Goal: Information Seeking & Learning: Learn about a topic

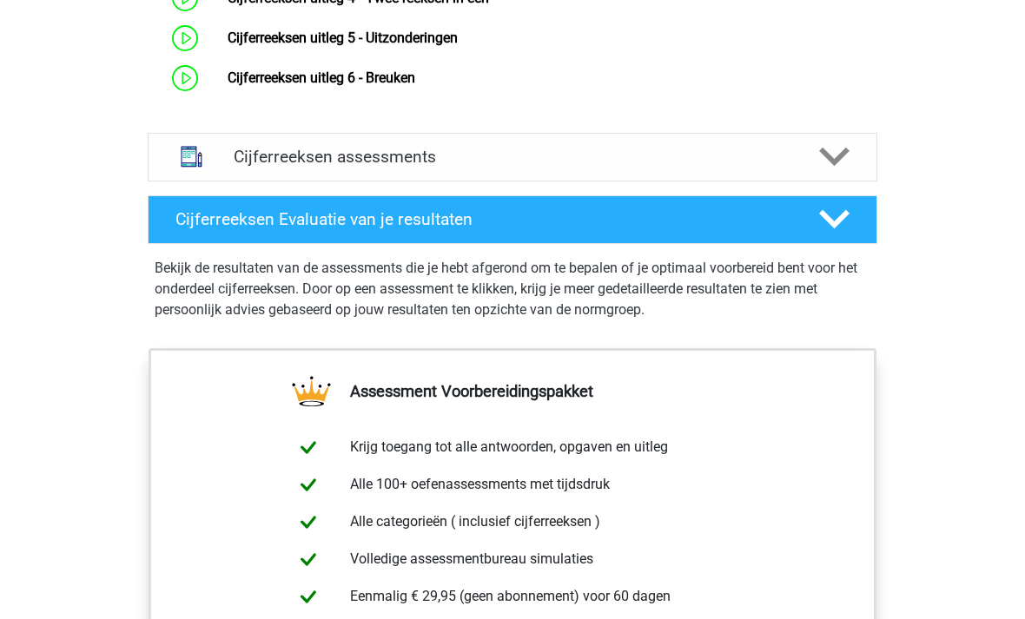
scroll to position [1404, 0]
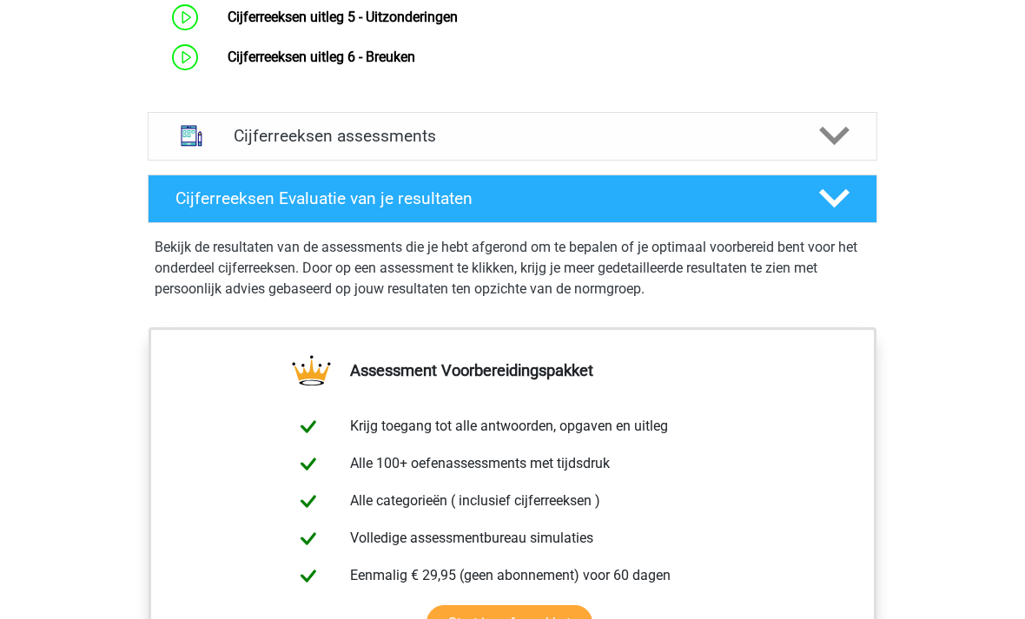
click at [848, 151] on icon at bounding box center [834, 136] width 30 height 30
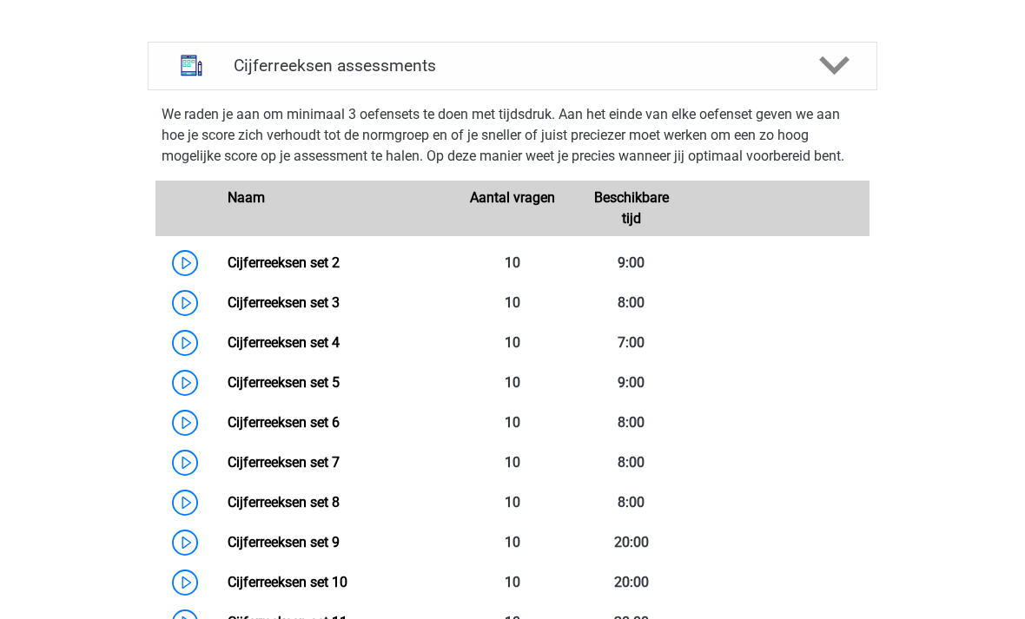
scroll to position [1474, 0]
click at [228, 272] on link "Cijferreeksen set 2" at bounding box center [284, 263] width 112 height 16
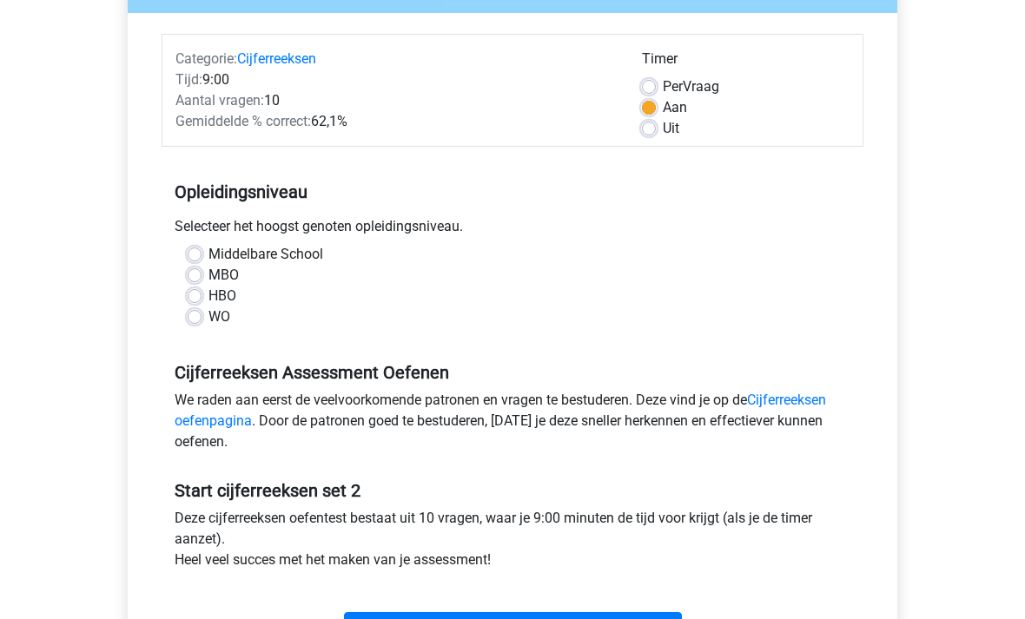
scroll to position [192, 0]
click at [663, 127] on label "Uit" at bounding box center [671, 128] width 16 height 21
click at [656, 127] on input "Uit" at bounding box center [649, 126] width 14 height 17
radio input "true"
click at [208, 323] on label "WO" at bounding box center [219, 317] width 22 height 21
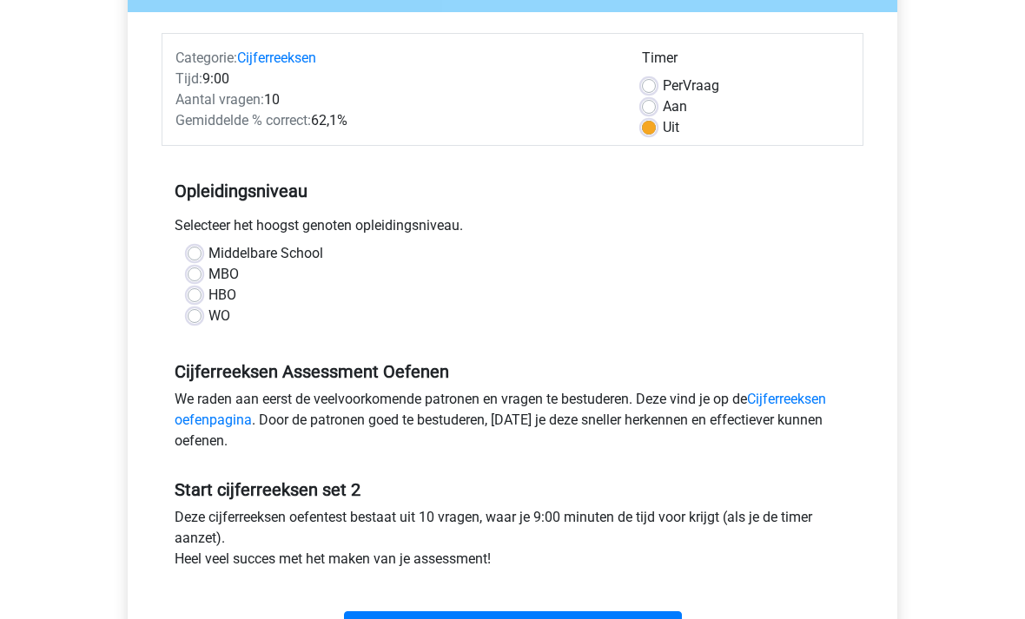
click at [195, 323] on input "WO" at bounding box center [195, 315] width 14 height 17
radio input "true"
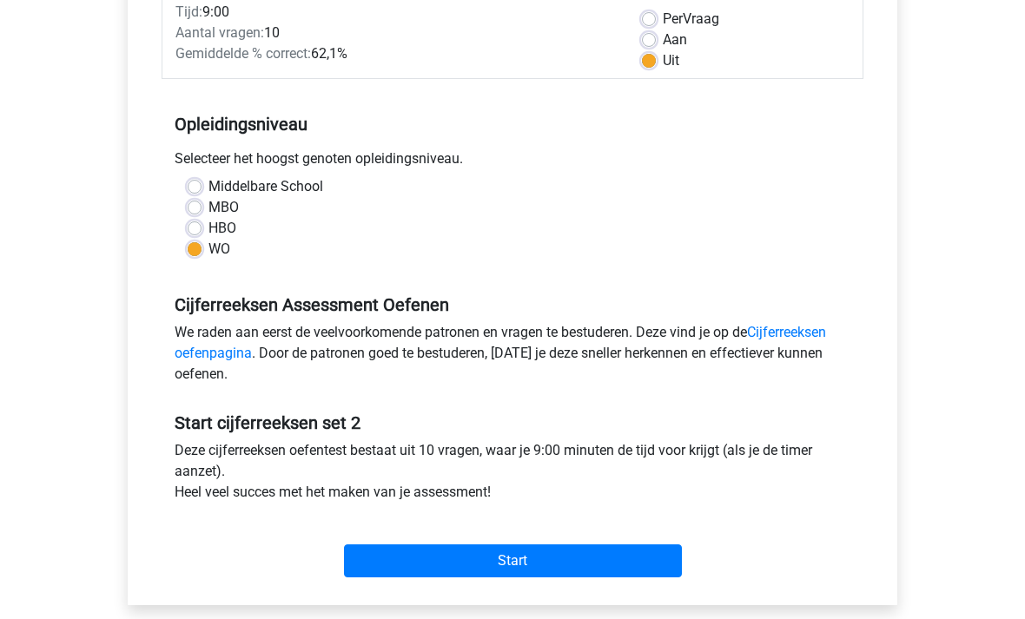
scroll to position [260, 0]
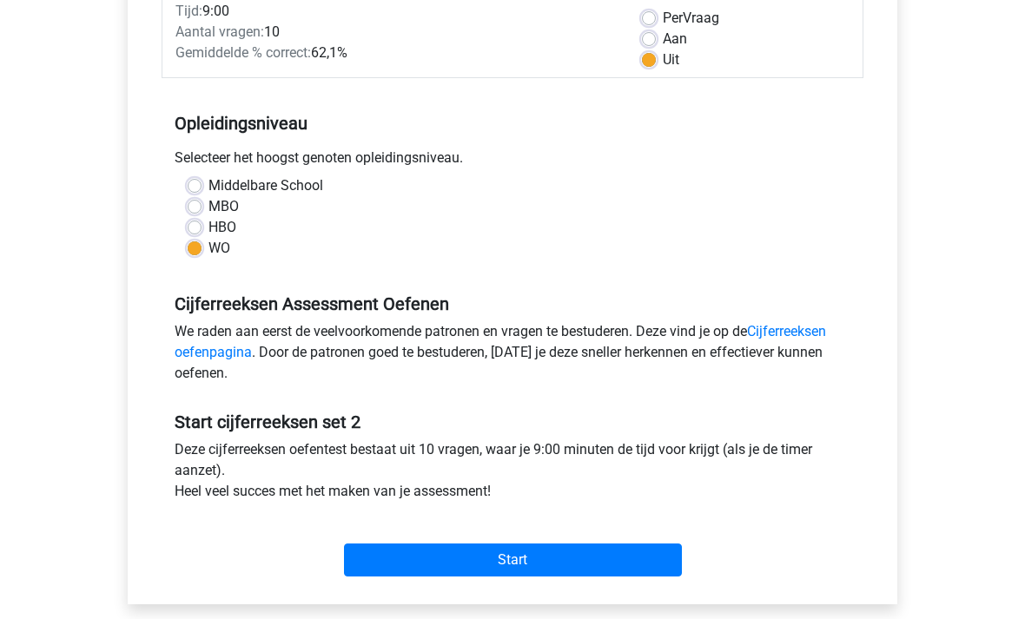
click at [681, 552] on input "Start" at bounding box center [513, 560] width 338 height 33
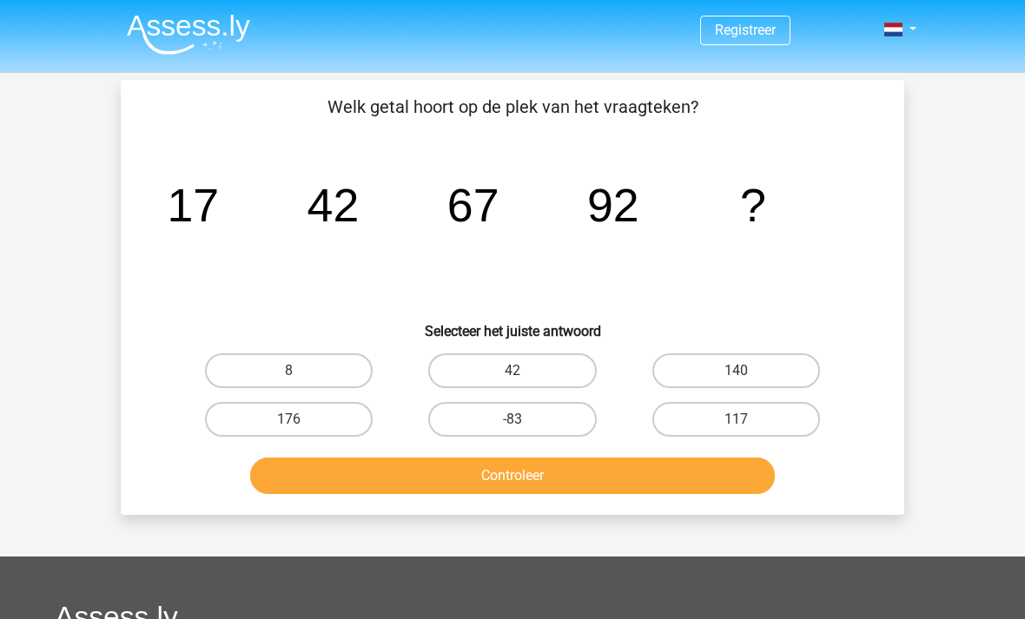
click at [790, 425] on label "117" at bounding box center [736, 419] width 168 height 35
click at [747, 425] on input "117" at bounding box center [740, 424] width 11 height 11
radio input "true"
click at [726, 473] on button "Controleer" at bounding box center [512, 476] width 525 height 36
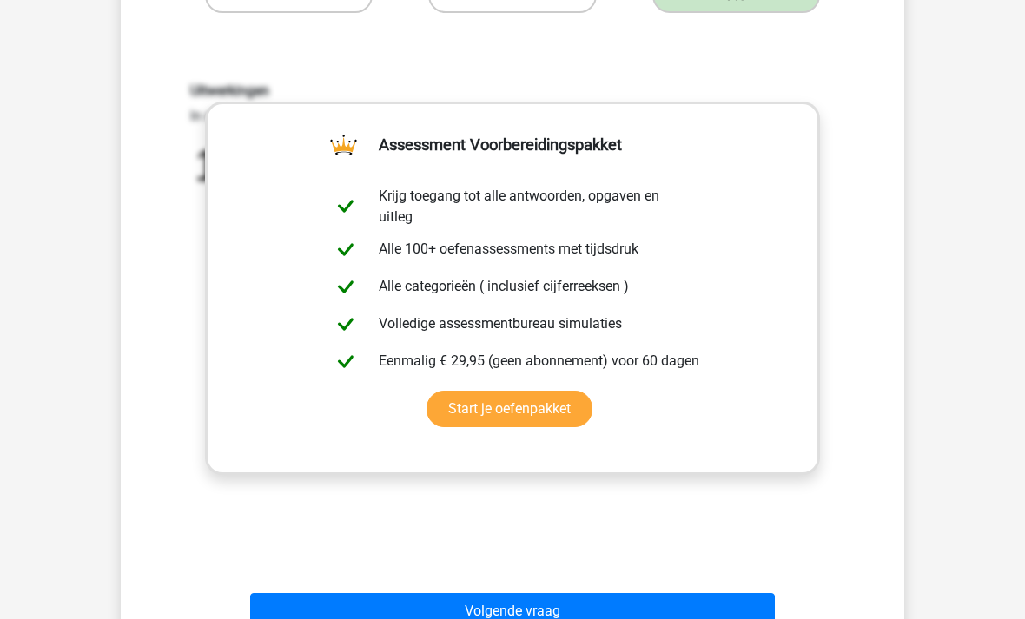
scroll to position [424, 0]
click at [710, 603] on button "Volgende vraag" at bounding box center [512, 611] width 525 height 36
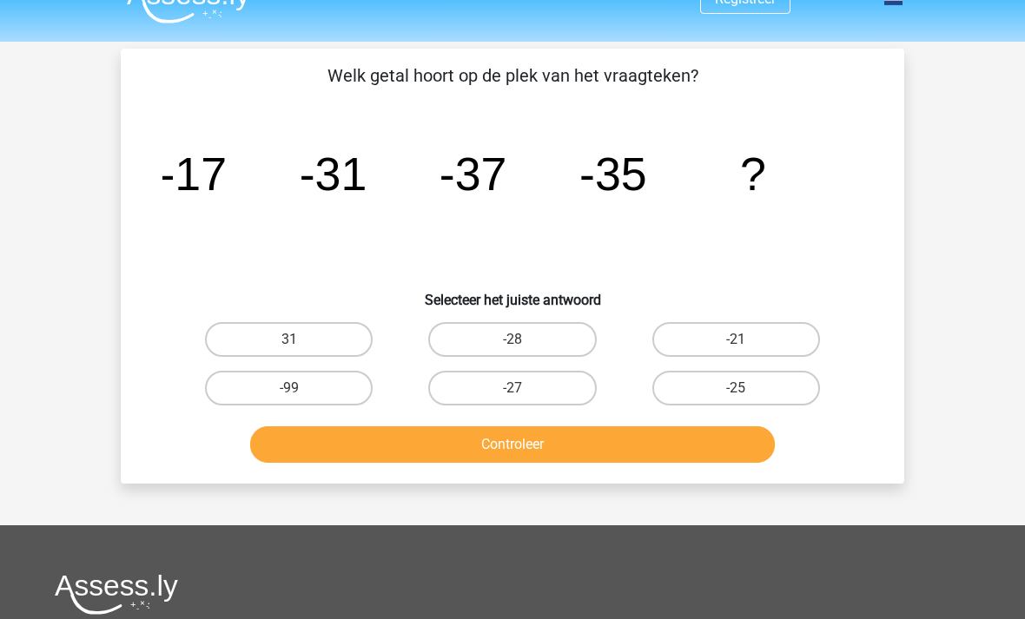
scroll to position [0, 0]
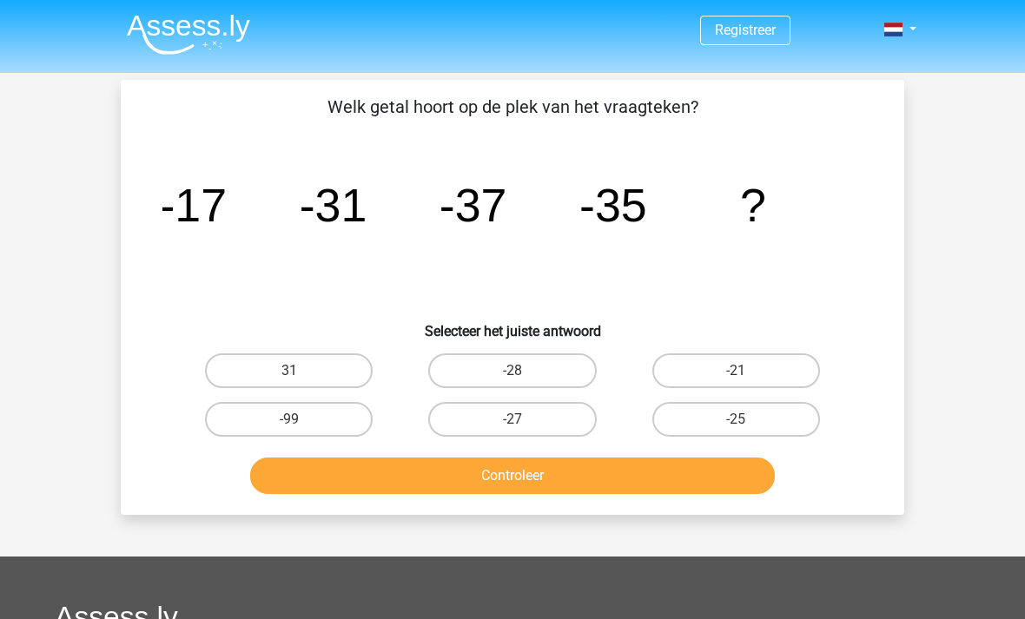
click at [783, 424] on label "-25" at bounding box center [736, 419] width 168 height 35
click at [747, 424] on input "-25" at bounding box center [740, 424] width 11 height 11
radio input "true"
click at [684, 472] on button "Controleer" at bounding box center [512, 476] width 525 height 36
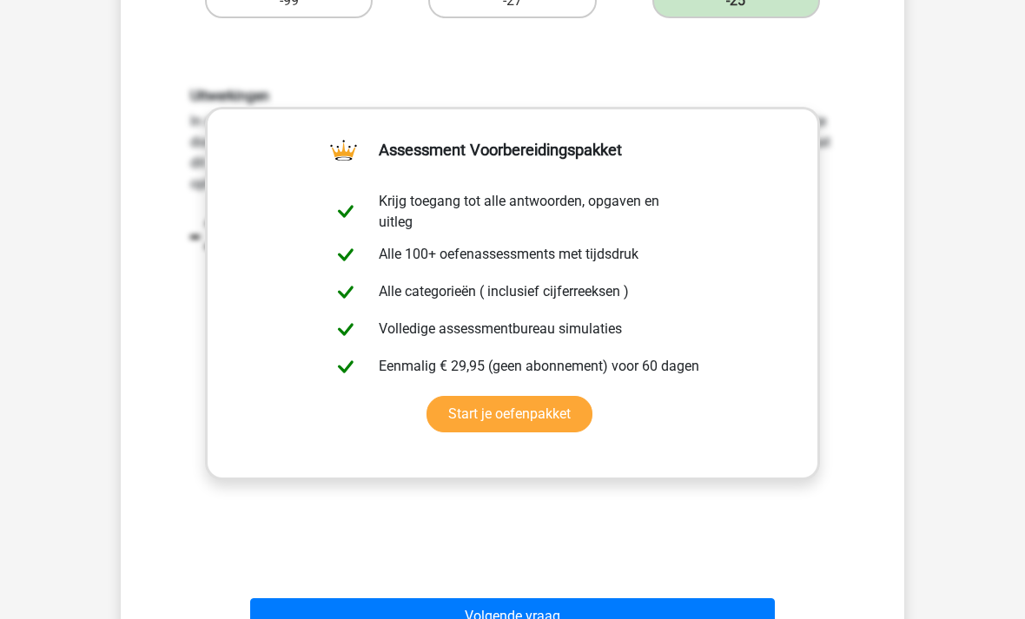
scroll to position [420, 0]
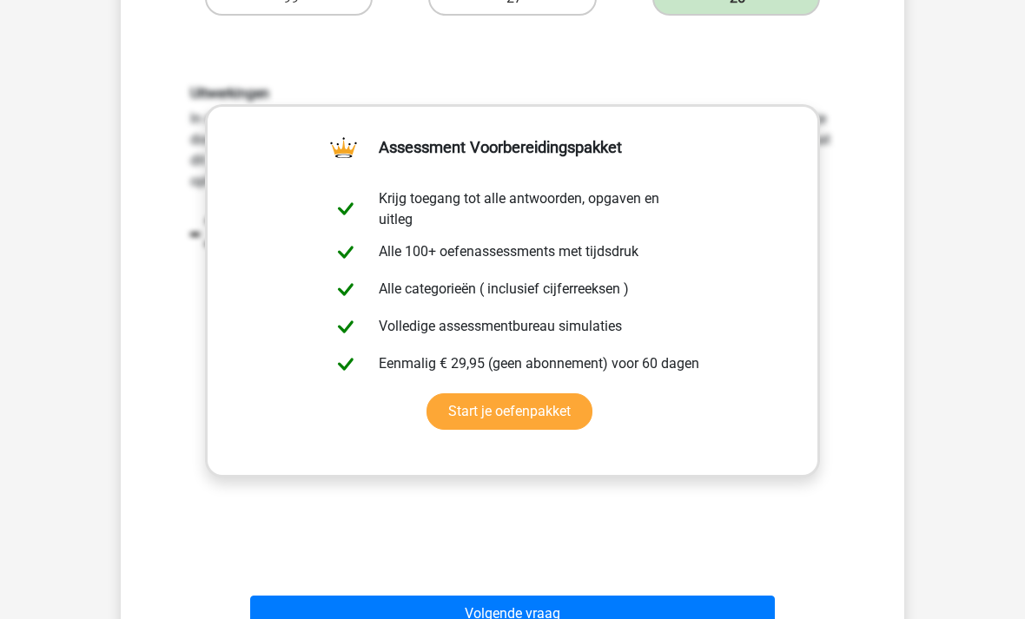
click at [634, 613] on button "Volgende vraag" at bounding box center [512, 615] width 525 height 36
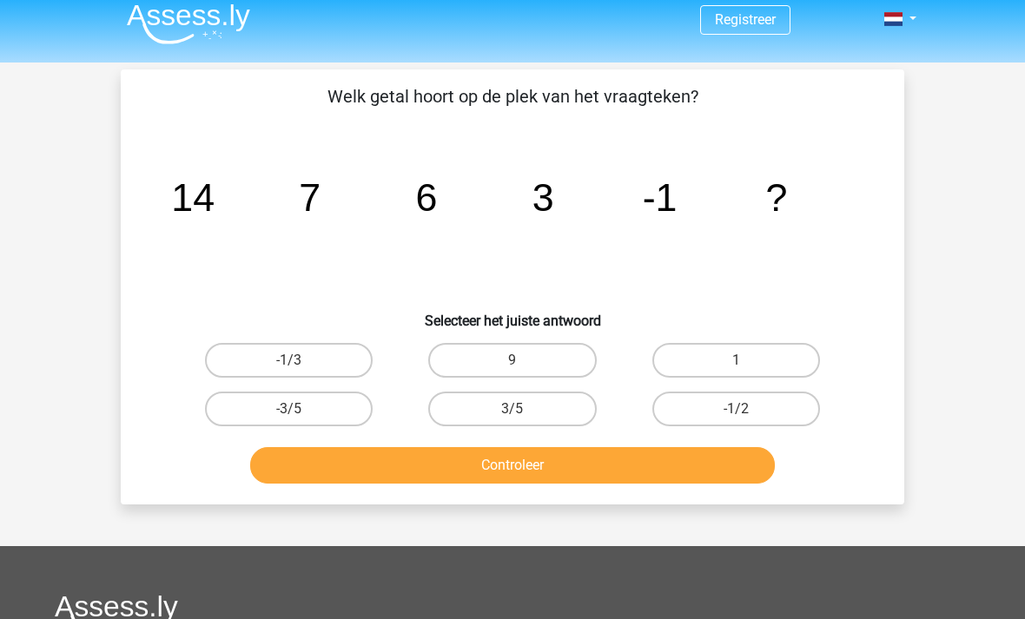
scroll to position [11, 0]
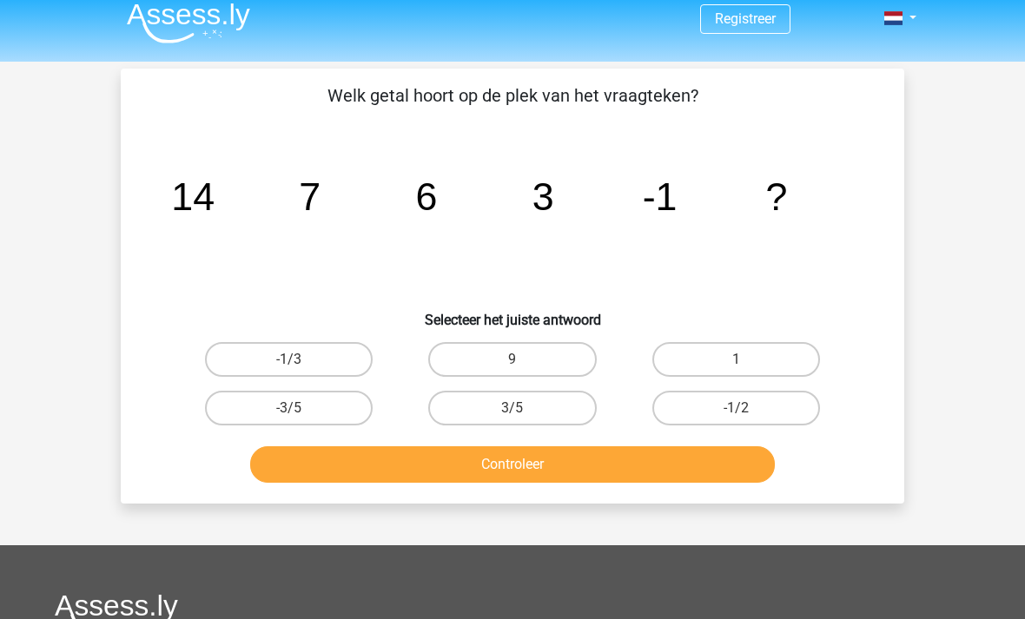
click at [785, 410] on label "-1/2" at bounding box center [736, 408] width 168 height 35
click at [747, 410] on input "-1/2" at bounding box center [740, 413] width 11 height 11
radio input "true"
click at [719, 458] on button "Controleer" at bounding box center [512, 464] width 525 height 36
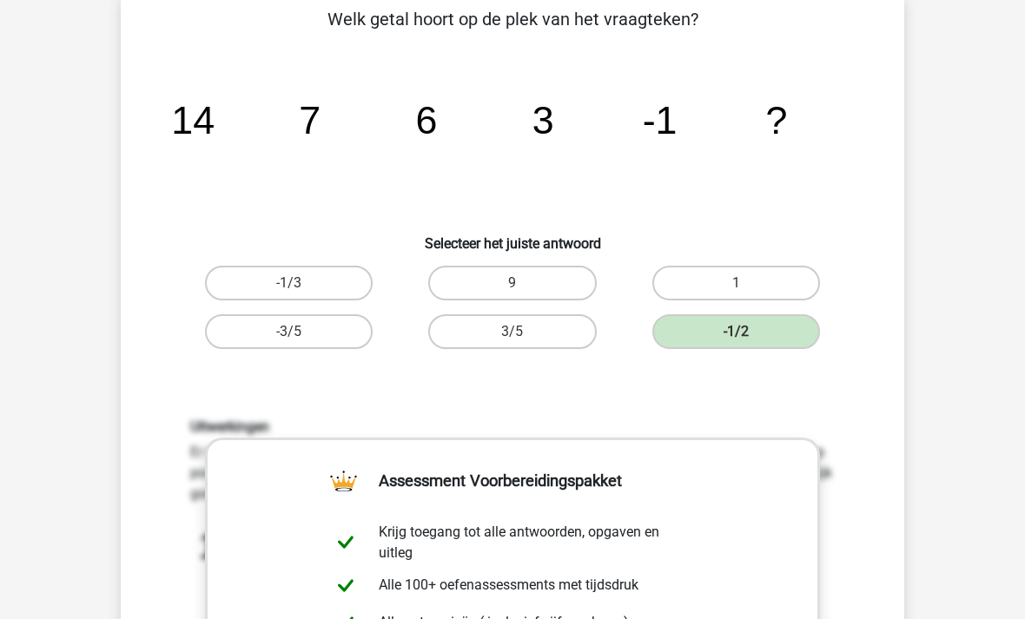
scroll to position [87, 0]
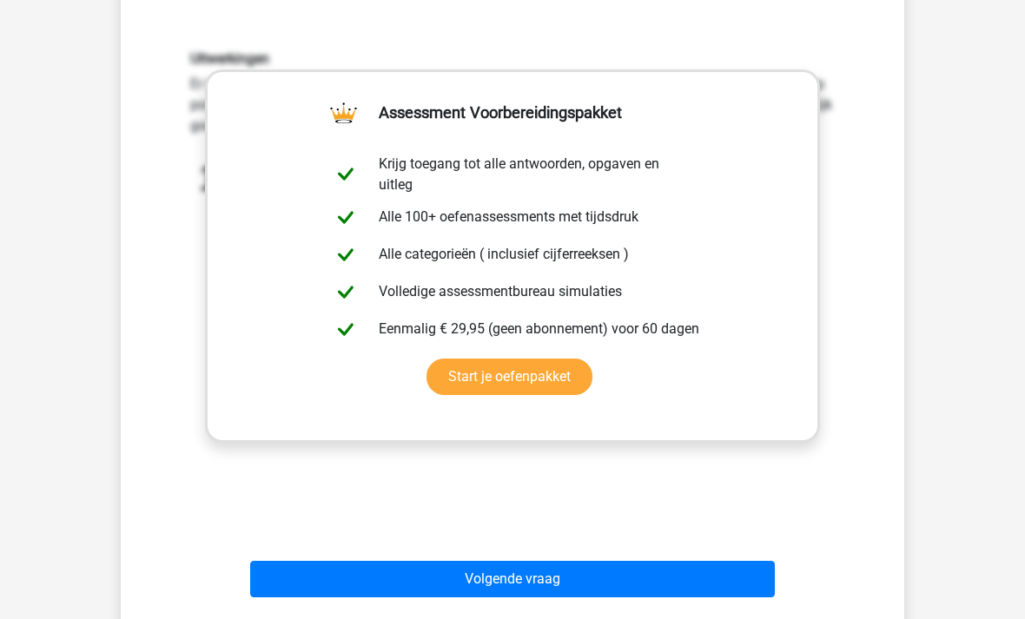
click at [722, 571] on button "Volgende vraag" at bounding box center [512, 579] width 525 height 36
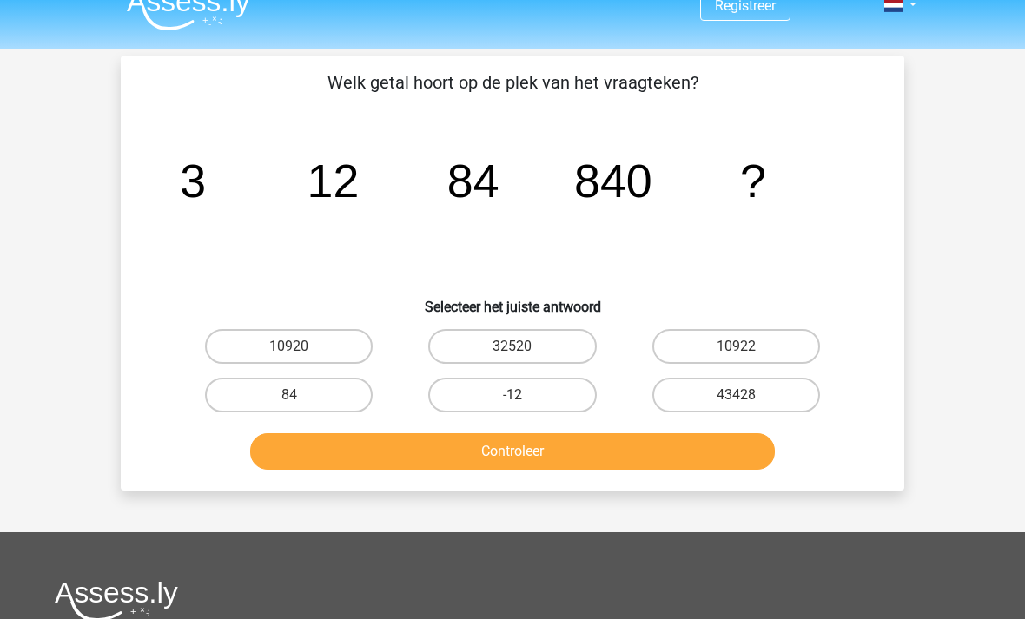
scroll to position [0, 0]
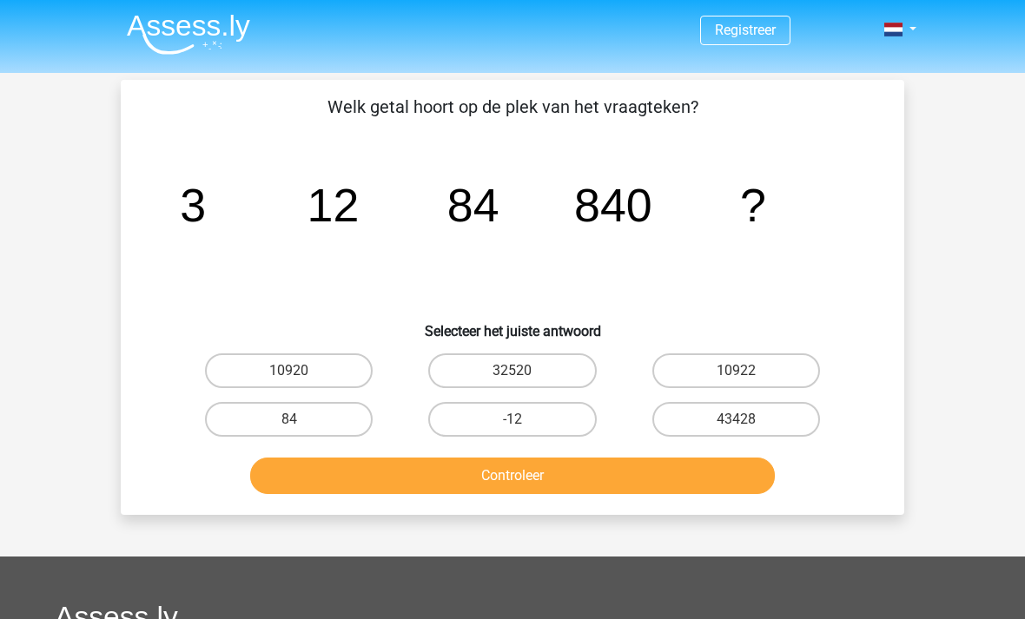
click at [326, 379] on label "10920" at bounding box center [289, 370] width 168 height 35
click at [300, 379] on input "10920" at bounding box center [294, 376] width 11 height 11
radio input "true"
click at [579, 479] on button "Controleer" at bounding box center [512, 476] width 525 height 36
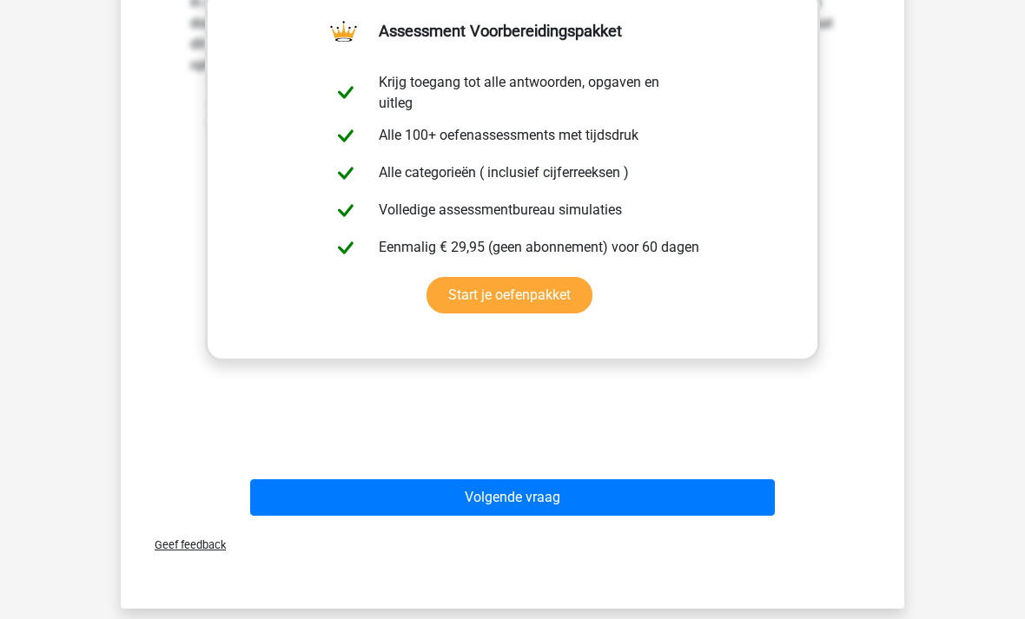
click at [579, 496] on button "Volgende vraag" at bounding box center [512, 498] width 525 height 36
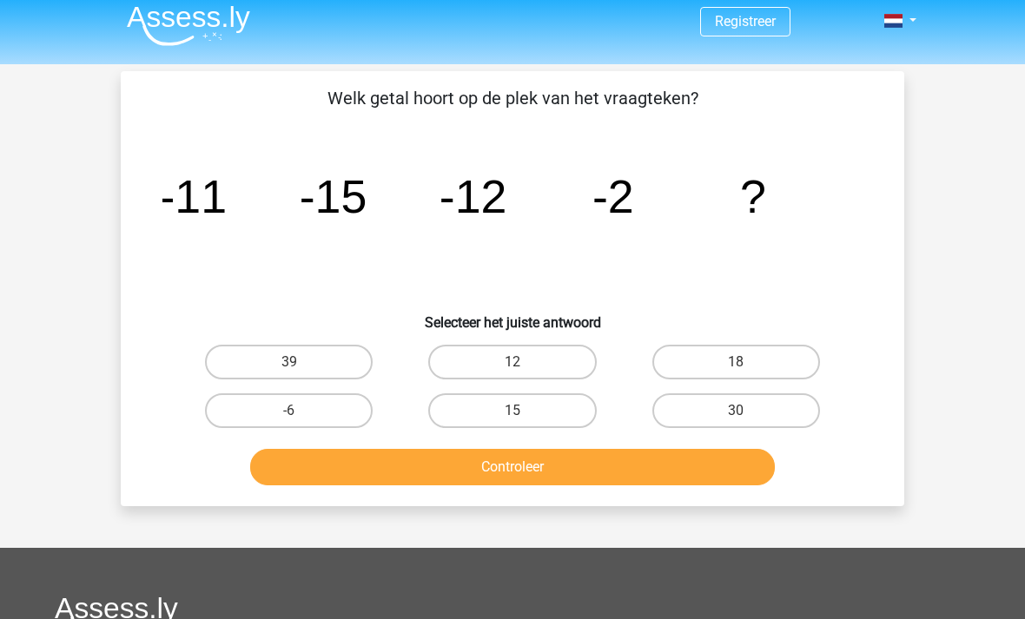
scroll to position [13, 0]
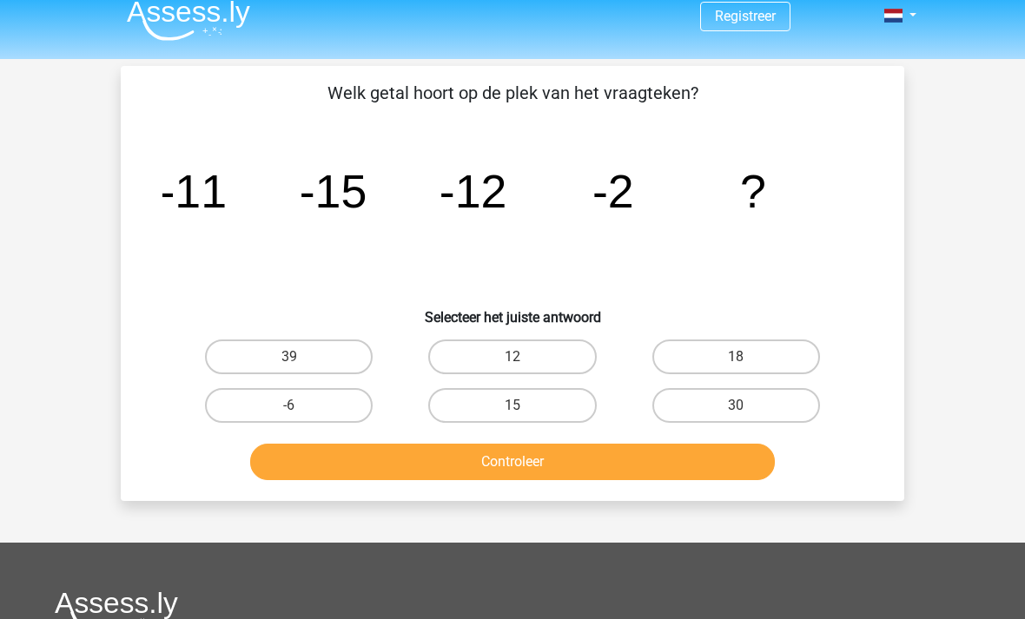
click at [557, 393] on label "15" at bounding box center [512, 406] width 168 height 35
click at [524, 406] on input "15" at bounding box center [517, 411] width 11 height 11
radio input "true"
click at [612, 458] on button "Controleer" at bounding box center [512, 462] width 525 height 36
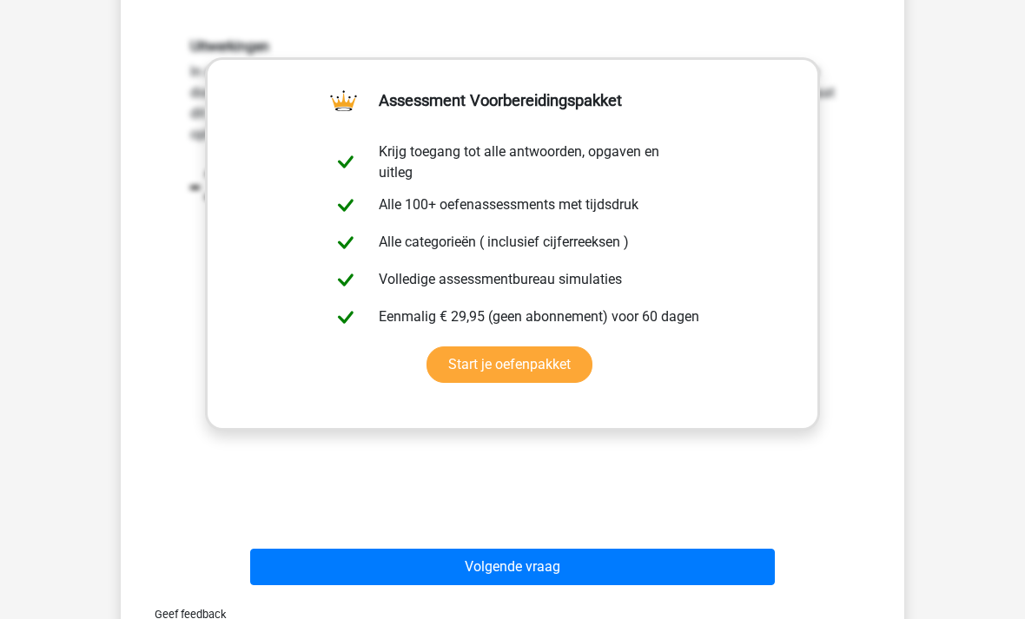
scroll to position [468, 0]
click at [650, 561] on button "Volgende vraag" at bounding box center [512, 567] width 525 height 36
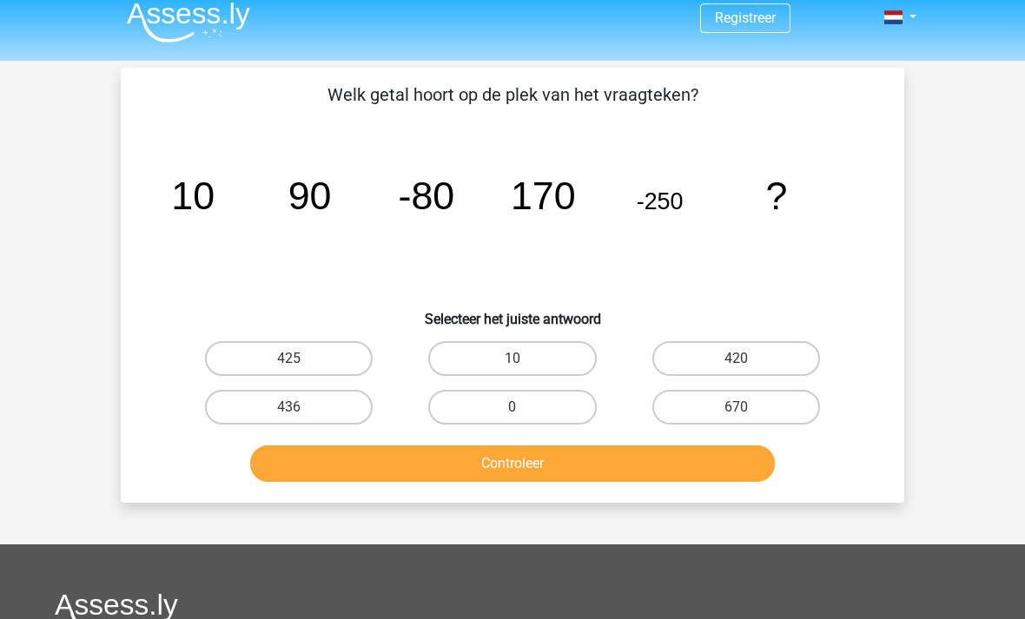
scroll to position [12, 0]
